Goal: Information Seeking & Learning: Learn about a topic

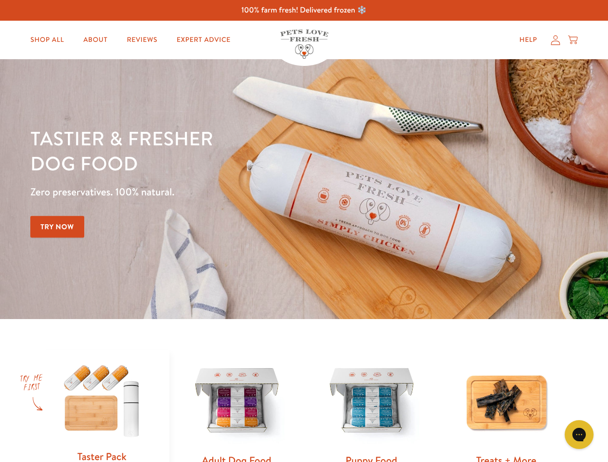
click at [304, 231] on div "Tastier & fresher dog food Zero preservatives. 100% natural. Try Now" at bounding box center [212, 189] width 365 height 127
click at [579, 435] on icon "Gorgias live chat" at bounding box center [578, 434] width 9 height 9
